Goal: Information Seeking & Learning: Learn about a topic

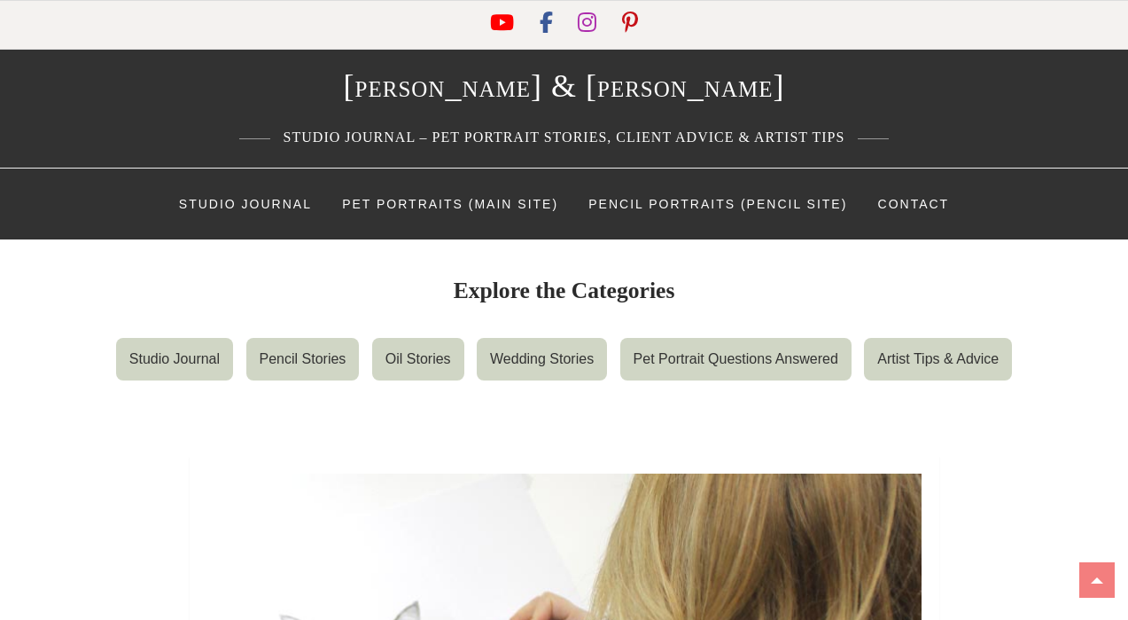
scroll to position [26, 0]
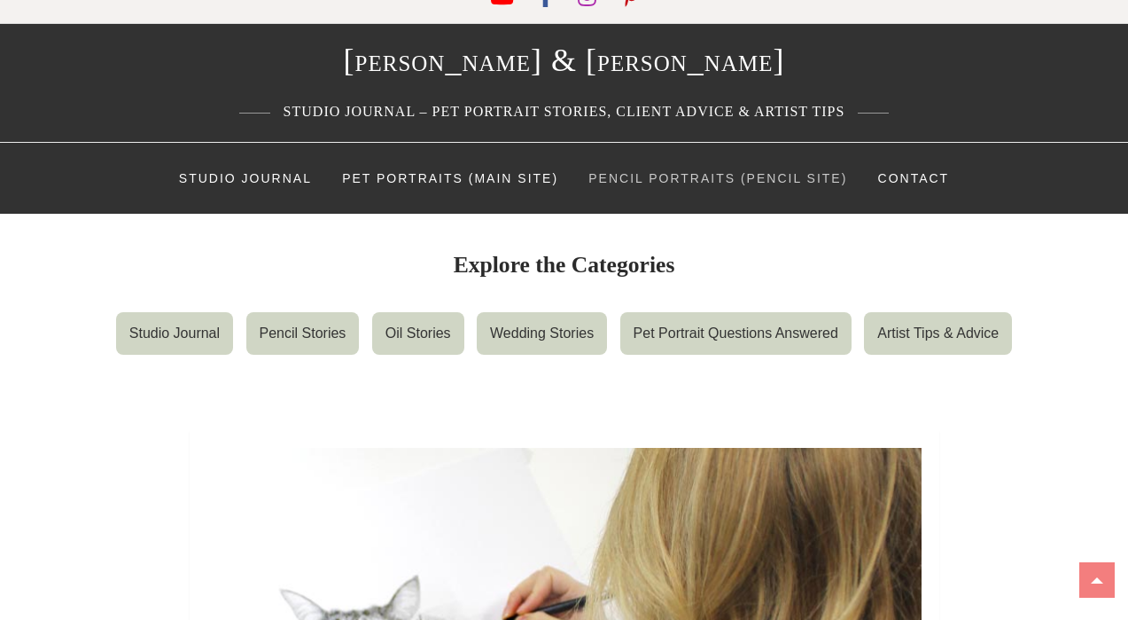
click at [638, 175] on link "Pencil Portraits (Pencil Site)" at bounding box center [717, 178] width 285 height 53
click at [296, 347] on link "Pencil Stories" at bounding box center [302, 333] width 113 height 43
click at [930, 322] on link "Artist Tips & Advice" at bounding box center [938, 333] width 148 height 43
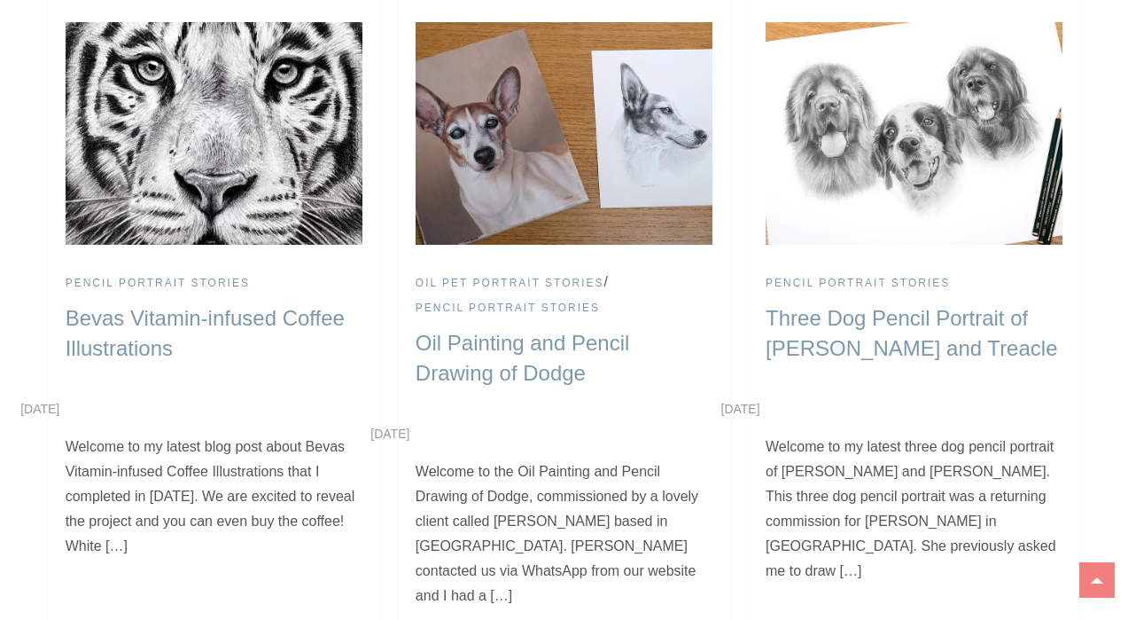
scroll to position [4304, 0]
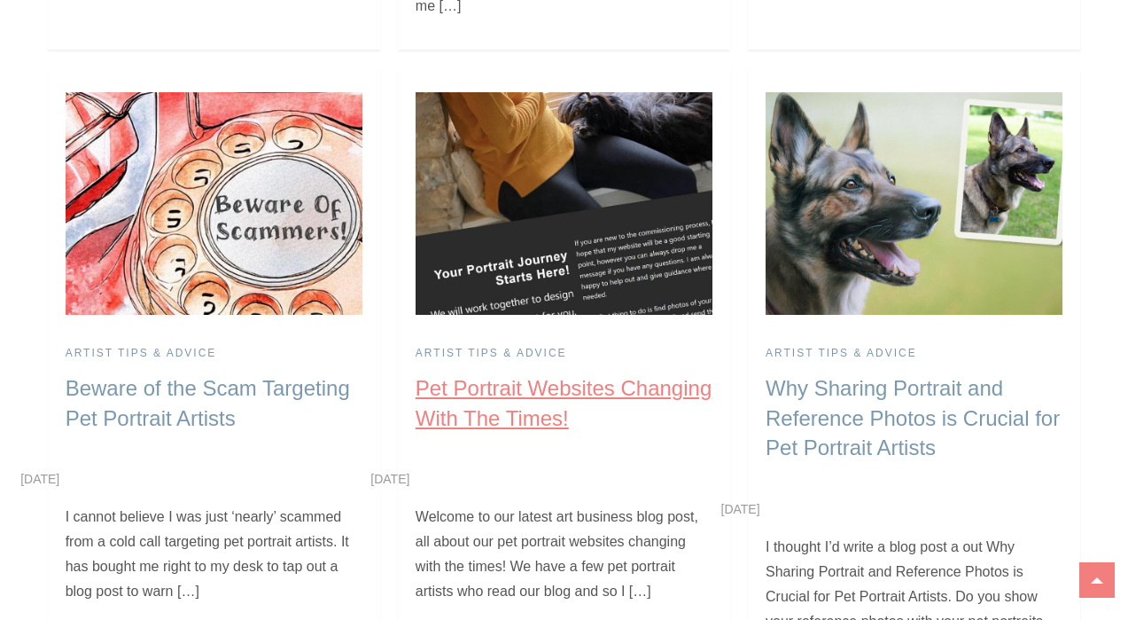
scroll to position [1107, 0]
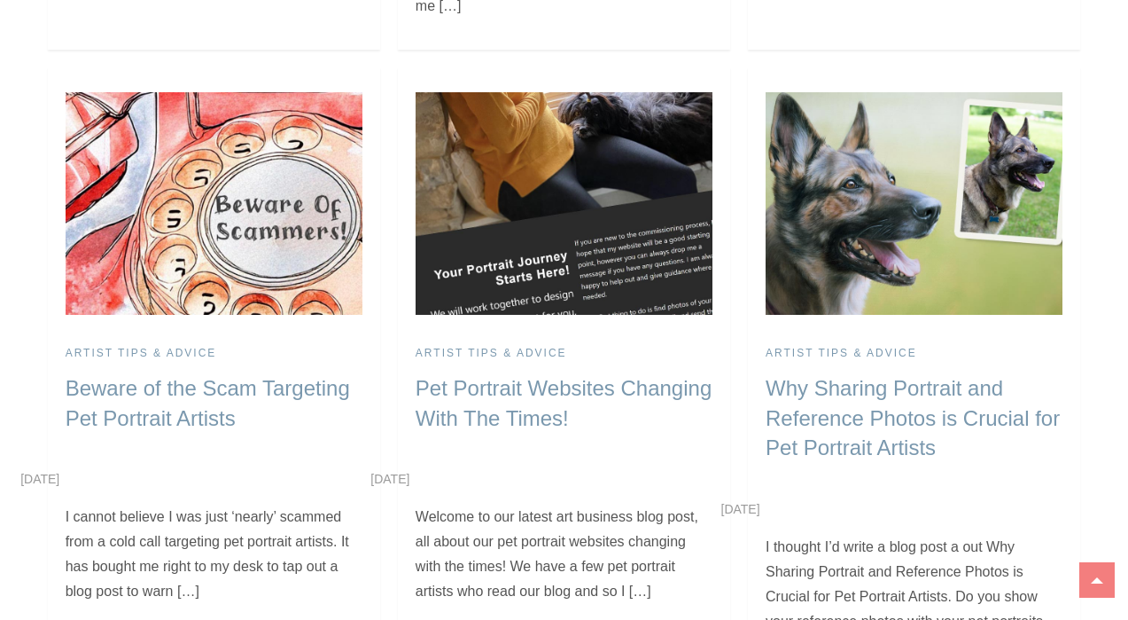
click at [553, 175] on img at bounding box center [564, 203] width 297 height 222
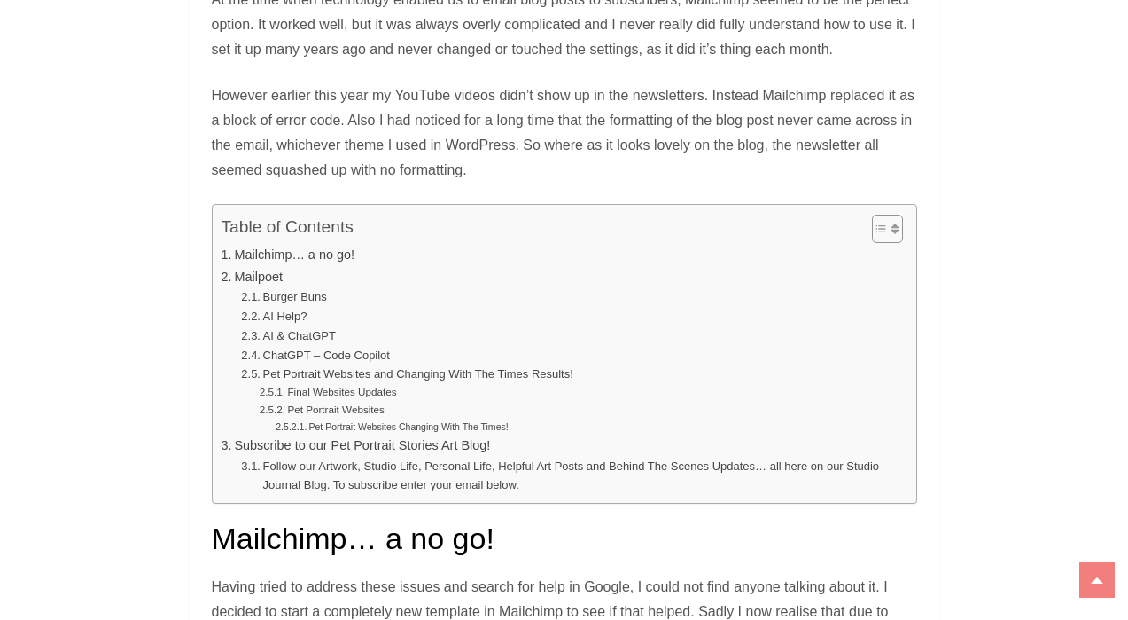
scroll to position [1462, 0]
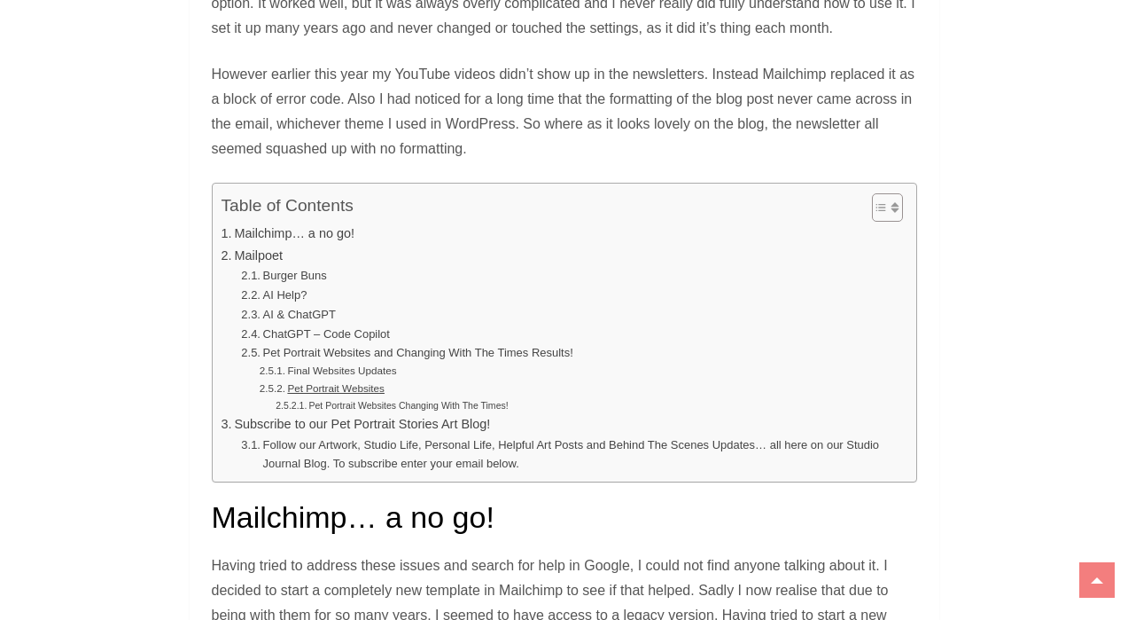
click at [369, 389] on link "Pet Portrait Websites" at bounding box center [322, 388] width 125 height 17
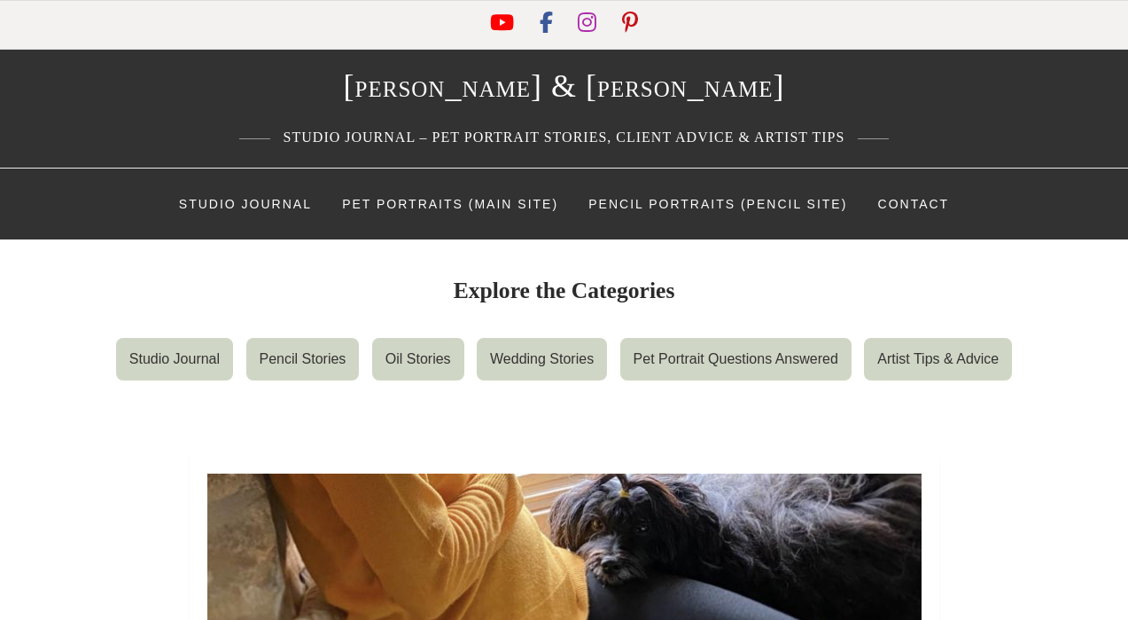
scroll to position [1462, 0]
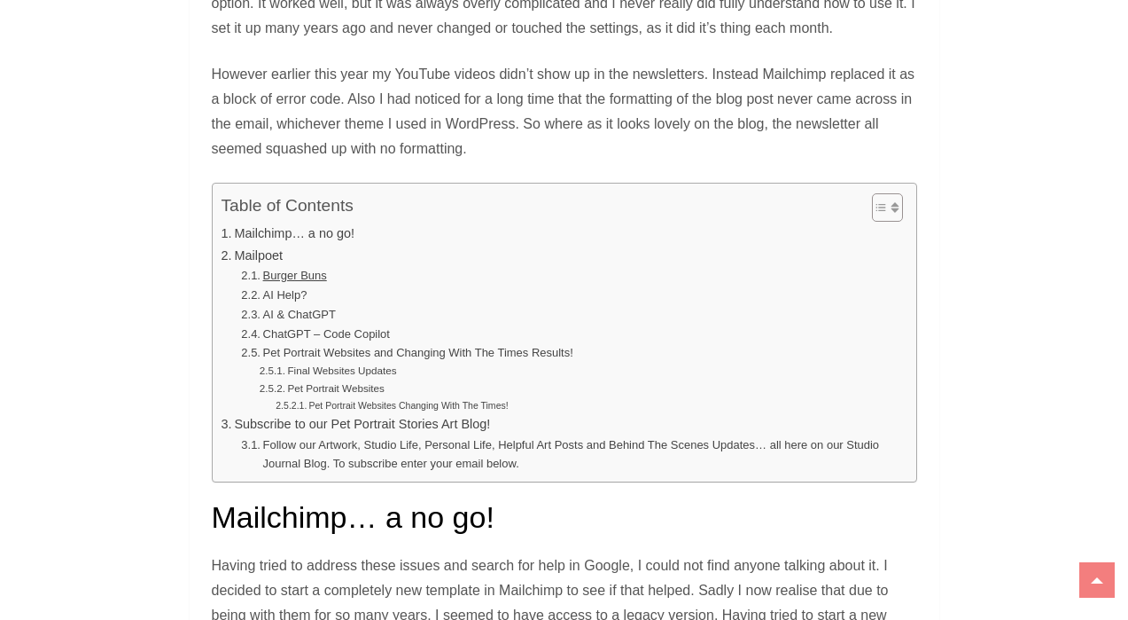
click at [285, 274] on link "Burger Buns" at bounding box center [283, 276] width 85 height 19
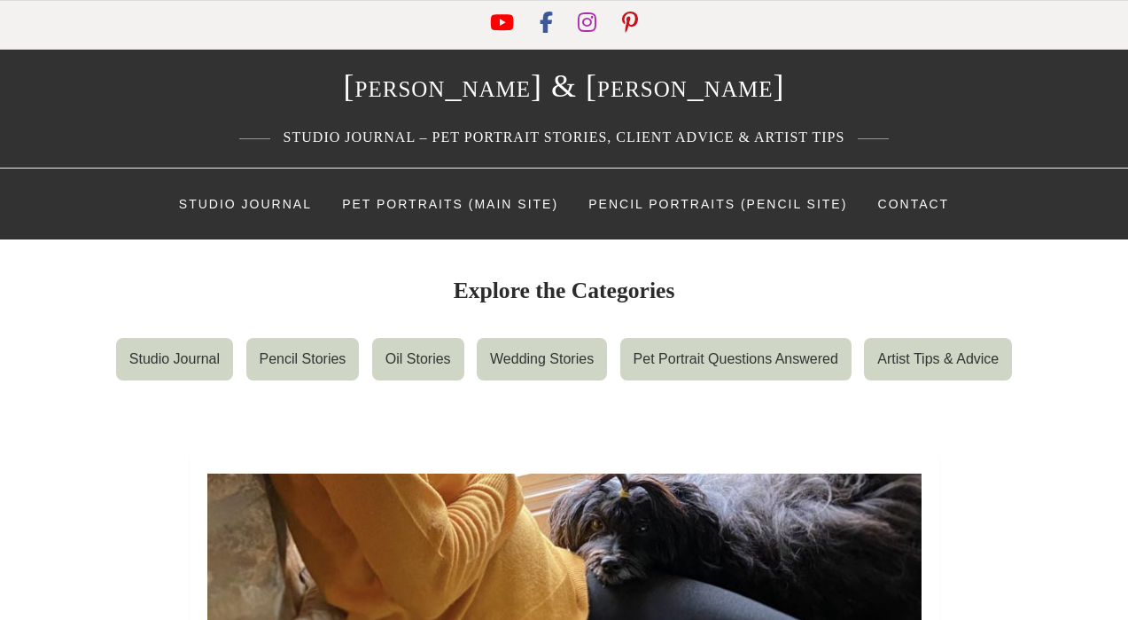
scroll to position [1462, 0]
